Goal: Task Accomplishment & Management: Complete application form

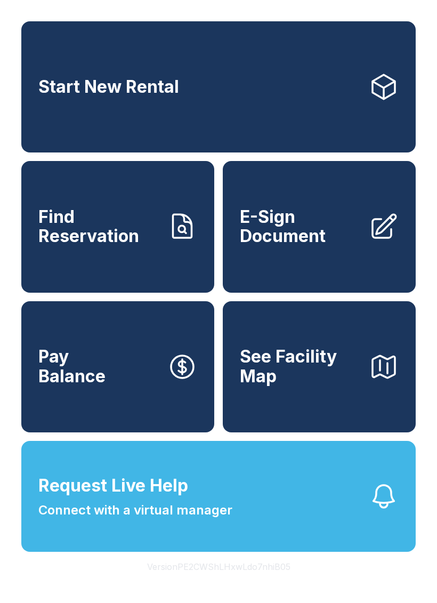
click at [346, 228] on span "E-Sign Document" at bounding box center [300, 226] width 121 height 39
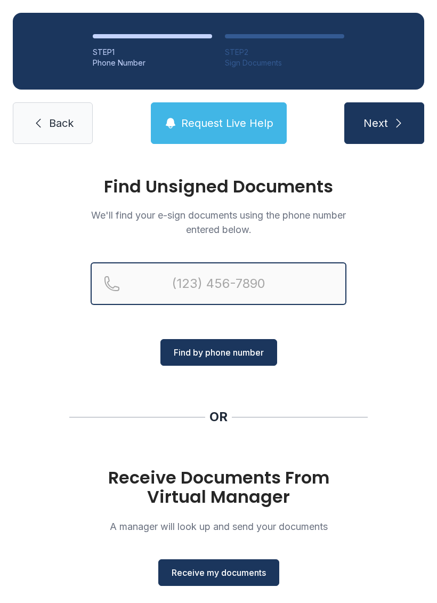
click at [189, 276] on input "Reservation phone number" at bounding box center [219, 283] width 256 height 43
type input "[PHONE_NUMBER]"
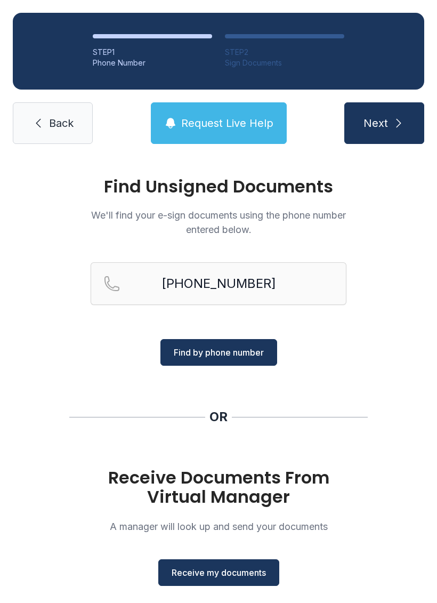
click at [254, 349] on span "Find by phone number" at bounding box center [219, 352] width 90 height 13
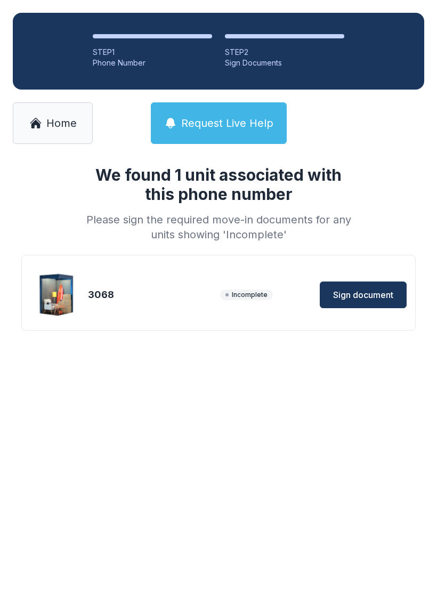
click at [150, 308] on div "3068 Incomplete Sign document" at bounding box center [218, 294] width 377 height 53
click at [375, 293] on span "Sign document" at bounding box center [363, 295] width 60 height 13
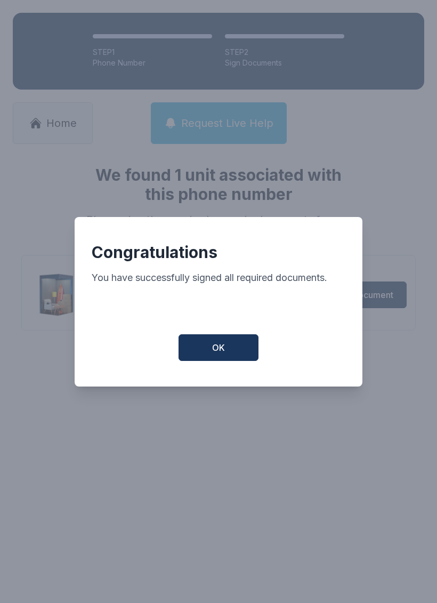
click at [223, 354] on span "OK" at bounding box center [218, 347] width 13 height 13
